Goal: Information Seeking & Learning: Compare options

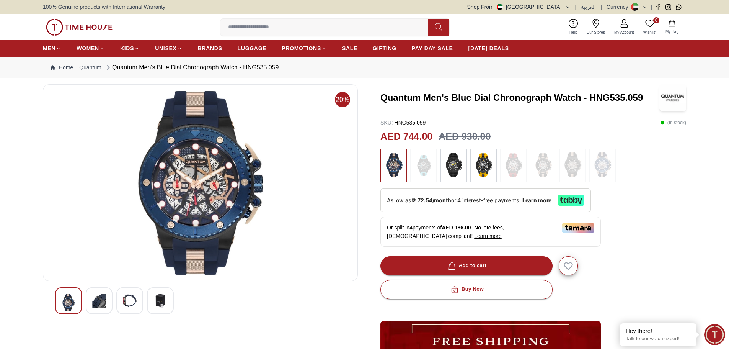
click at [229, 183] on img at bounding box center [200, 183] width 302 height 184
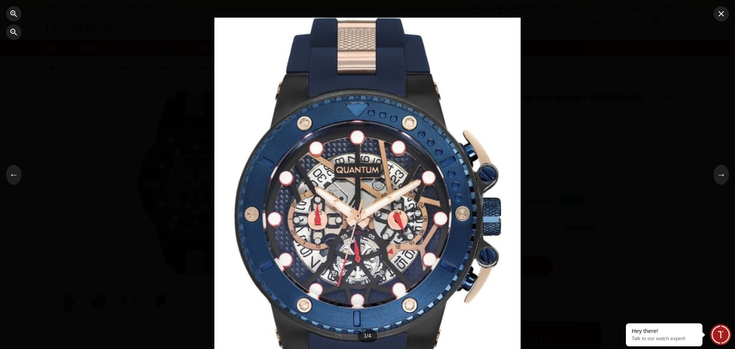
click at [379, 179] on div at bounding box center [367, 175] width 306 height 314
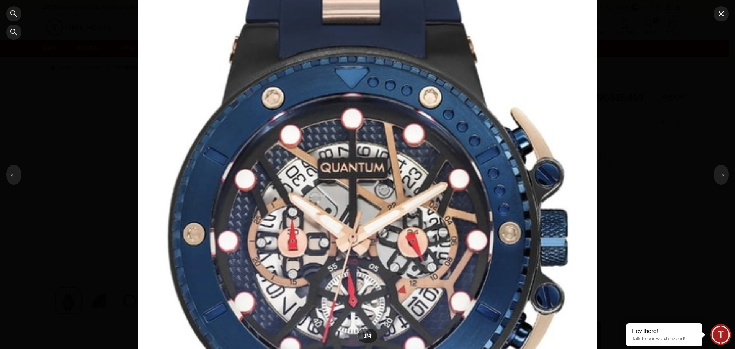
click at [378, 176] on div at bounding box center [367, 174] width 459 height 471
drag, startPoint x: 371, startPoint y: 154, endPoint x: 367, endPoint y: 137, distance: 17.4
click at [371, 145] on div at bounding box center [367, 174] width 459 height 471
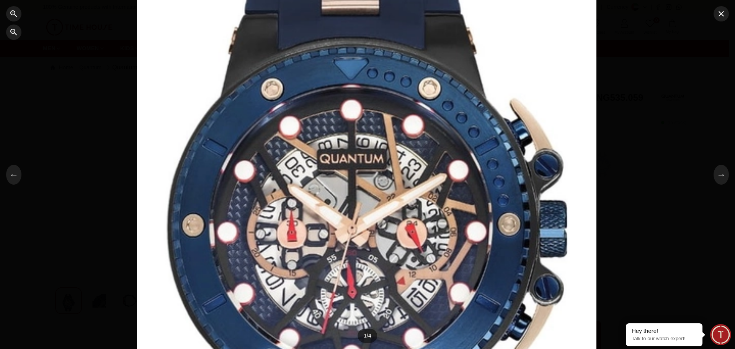
click at [367, 137] on div at bounding box center [366, 165] width 459 height 471
click at [367, 134] on div at bounding box center [366, 166] width 459 height 471
click at [363, 170] on div at bounding box center [366, 166] width 459 height 471
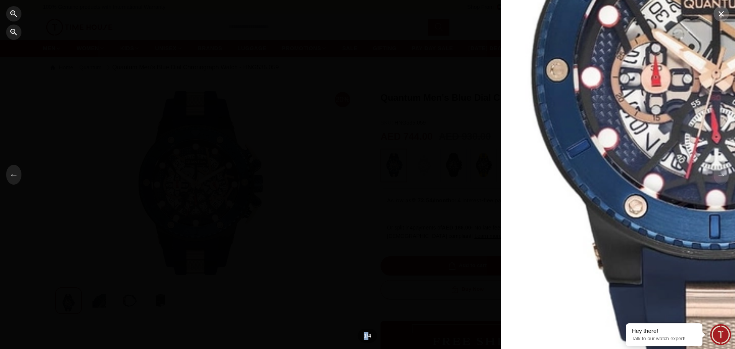
click at [719, 18] on icon "button" at bounding box center [721, 13] width 9 height 9
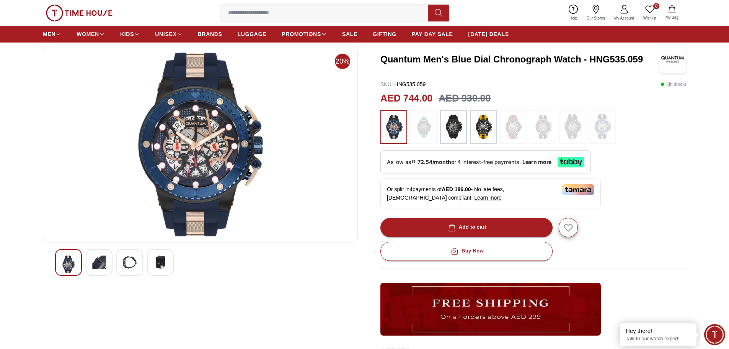
scroll to position [77, 0]
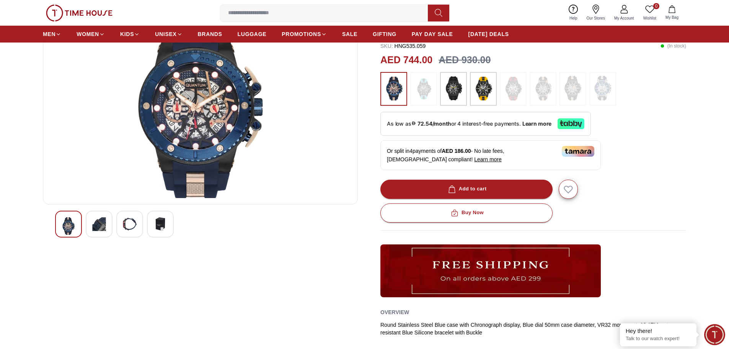
drag, startPoint x: 467, startPoint y: 88, endPoint x: 462, endPoint y: 89, distance: 4.7
click at [467, 88] on div at bounding box center [453, 89] width 27 height 34
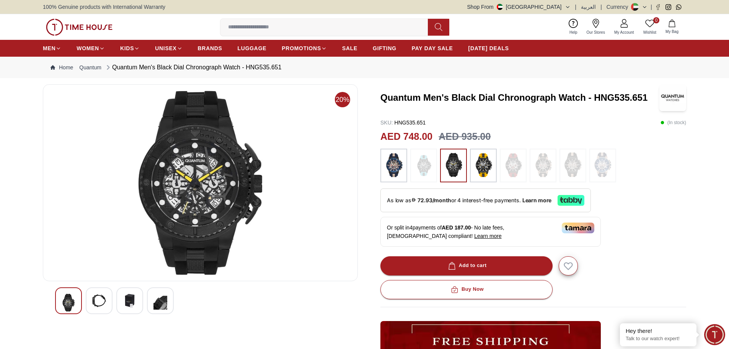
click at [281, 190] on img at bounding box center [200, 183] width 302 height 184
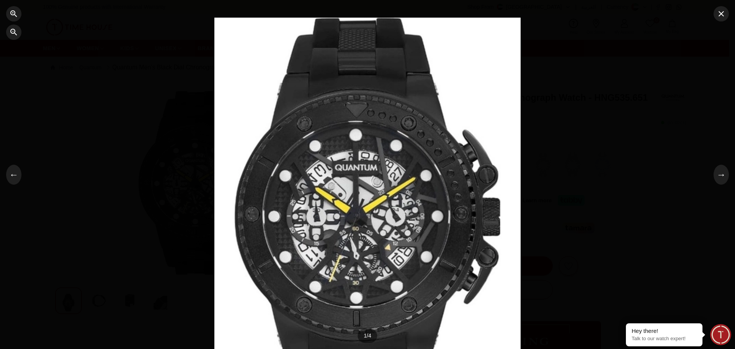
click at [308, 161] on div at bounding box center [367, 175] width 306 height 314
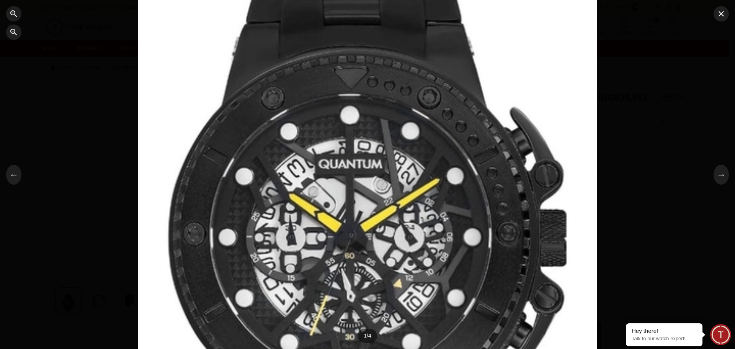
click at [270, 168] on div at bounding box center [367, 174] width 459 height 471
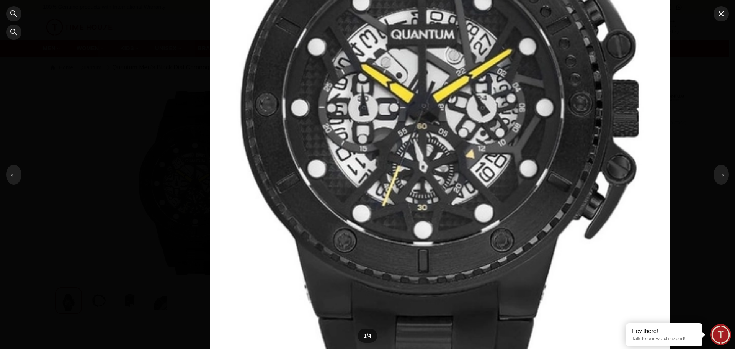
drag, startPoint x: 270, startPoint y: 168, endPoint x: 330, endPoint y: 41, distance: 140.2
click at [330, 41] on div at bounding box center [439, 45] width 459 height 471
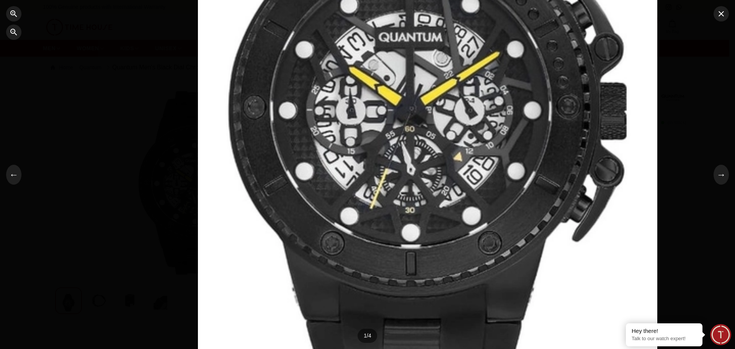
click at [328, 43] on div at bounding box center [427, 47] width 459 height 471
click at [178, 137] on div at bounding box center [367, 174] width 735 height 349
click at [716, 18] on button "button" at bounding box center [721, 13] width 15 height 15
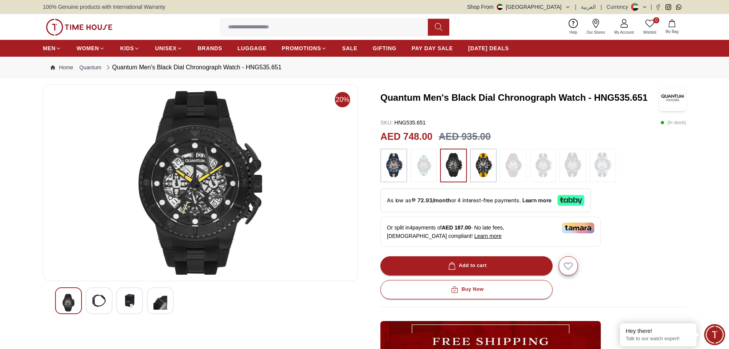
click at [480, 163] on img at bounding box center [483, 165] width 19 height 26
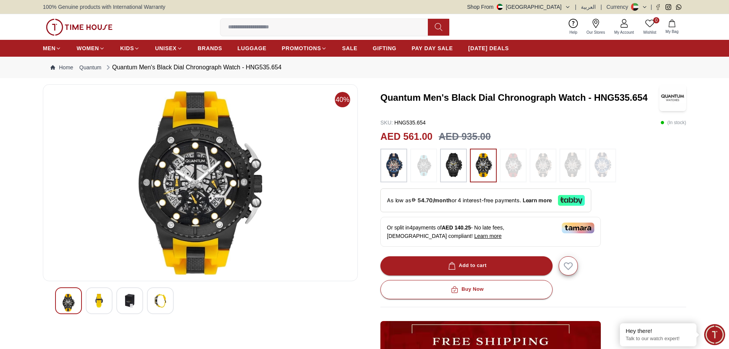
click at [266, 189] on img at bounding box center [200, 183] width 302 height 184
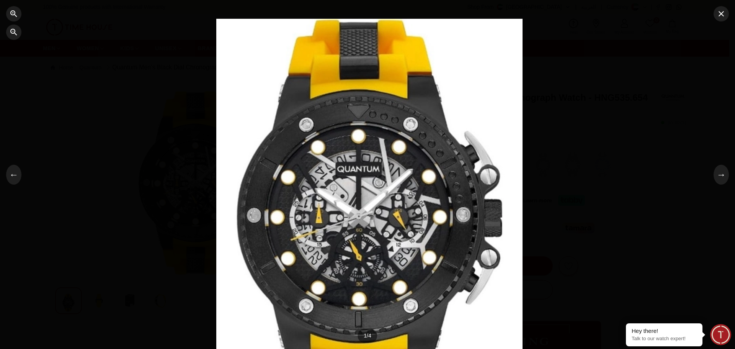
click at [304, 174] on div at bounding box center [369, 176] width 306 height 314
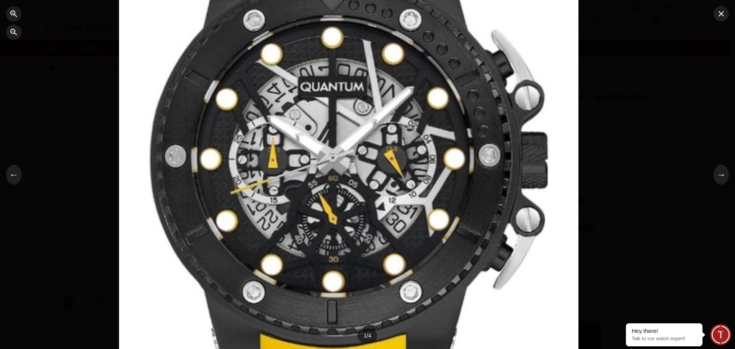
drag, startPoint x: 305, startPoint y: 170, endPoint x: 284, endPoint y: 92, distance: 81.0
click at [284, 92] on div at bounding box center [348, 96] width 459 height 471
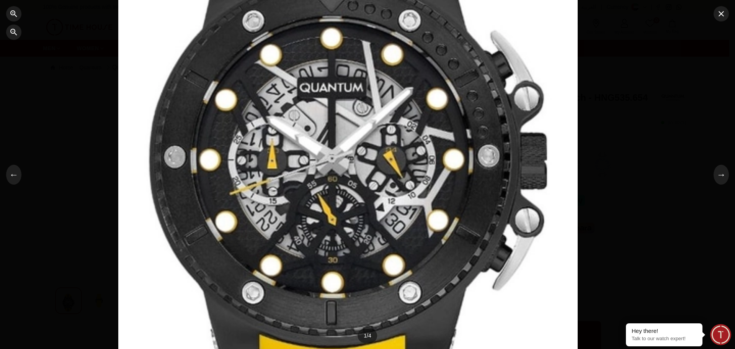
click at [284, 91] on div at bounding box center [347, 97] width 459 height 471
click at [11, 37] on button "button" at bounding box center [13, 32] width 15 height 15
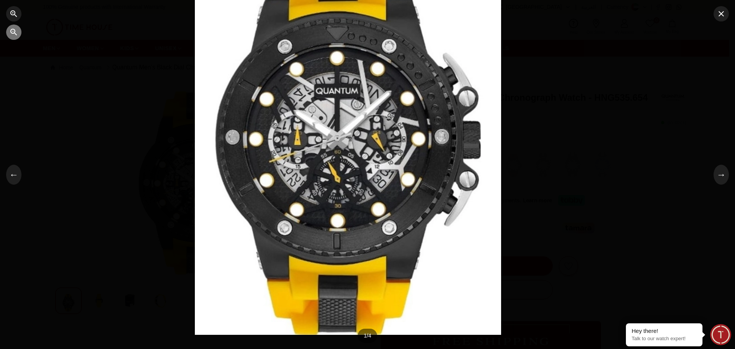
click at [11, 37] on button "button" at bounding box center [13, 32] width 15 height 15
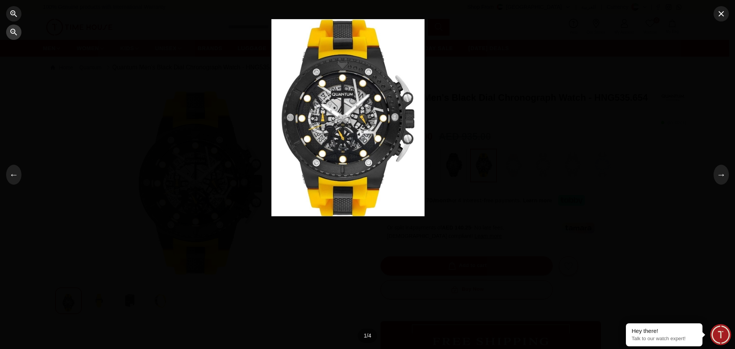
click at [11, 37] on button "button" at bounding box center [13, 32] width 15 height 15
click at [23, 42] on div at bounding box center [367, 174] width 735 height 349
drag, startPoint x: 721, startPoint y: 18, endPoint x: 732, endPoint y: 2, distance: 19.6
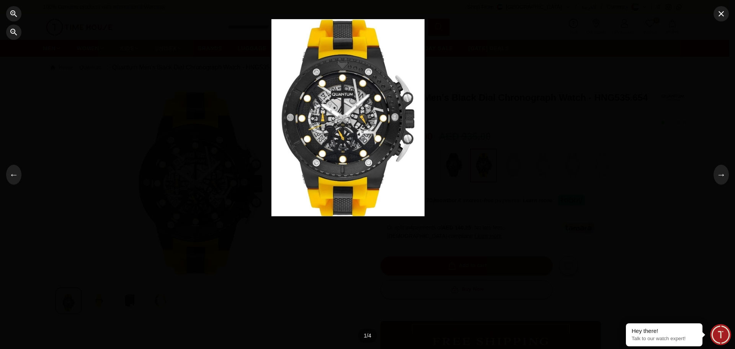
click at [723, 15] on button "button" at bounding box center [721, 13] width 15 height 15
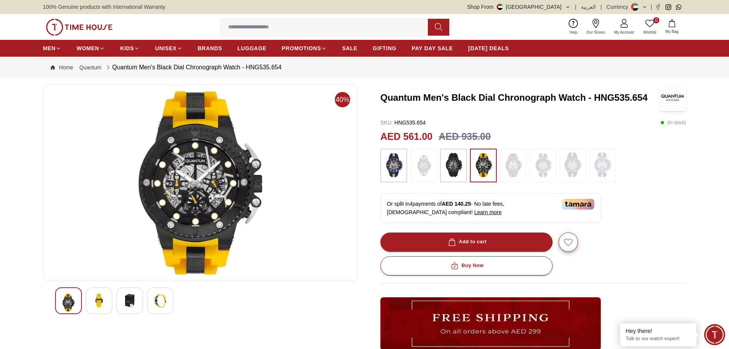
scroll to position [77, 0]
